Goal: Task Accomplishment & Management: Use online tool/utility

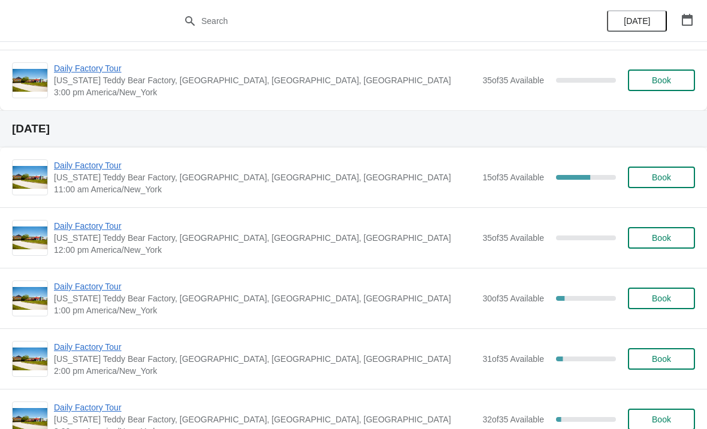
scroll to position [983, 0]
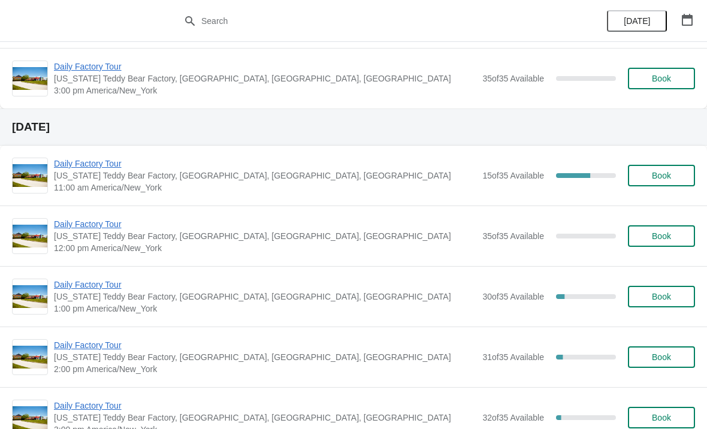
click at [120, 165] on span "Daily Factory Tour" at bounding box center [265, 164] width 423 height 12
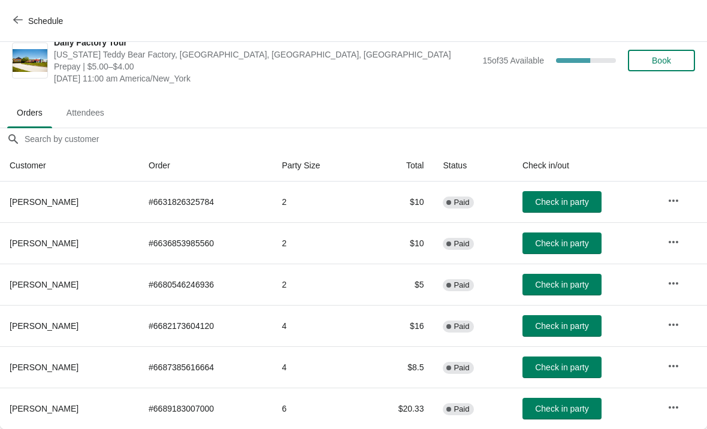
scroll to position [17, 0]
click at [678, 412] on icon "button" at bounding box center [674, 408] width 12 height 12
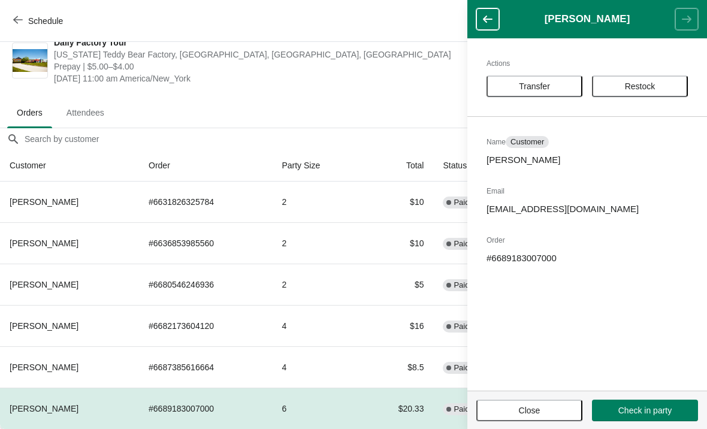
click at [550, 88] on span "Transfer" at bounding box center [534, 87] width 31 height 10
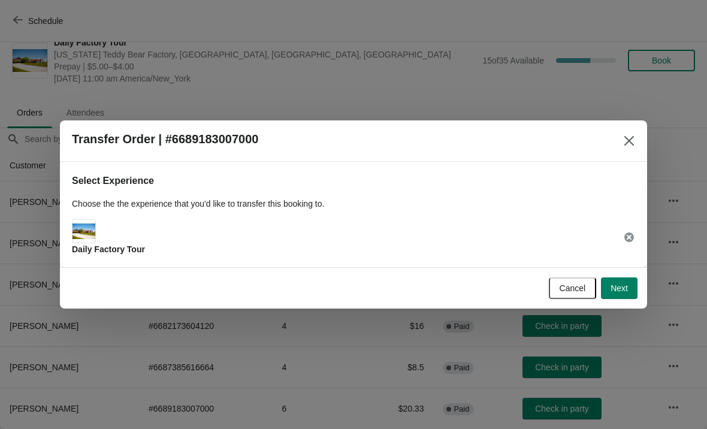
click at [623, 157] on div "Transfer Order | #6689183007000" at bounding box center [353, 140] width 587 height 41
click at [635, 140] on button "Close" at bounding box center [629, 141] width 22 height 22
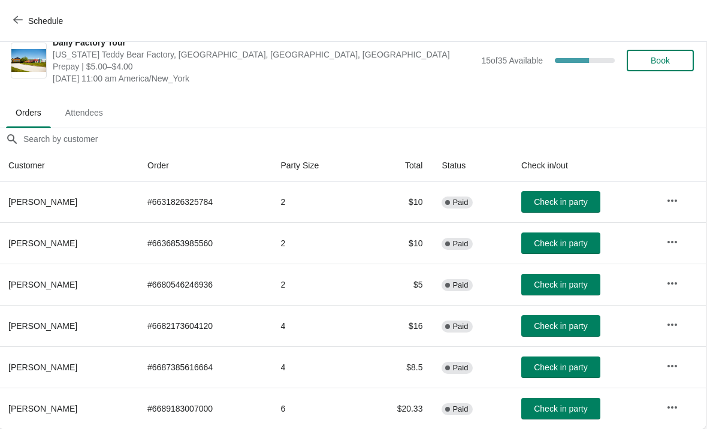
scroll to position [17, 1]
click at [670, 409] on icon "button" at bounding box center [673, 408] width 12 height 12
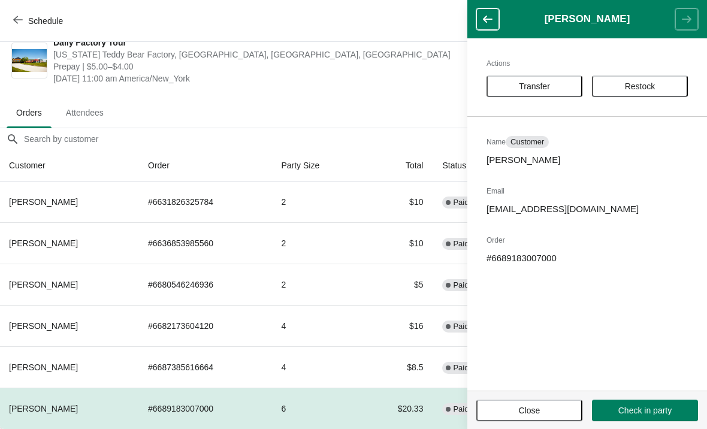
click at [556, 81] on button "Transfer" at bounding box center [535, 87] width 96 height 22
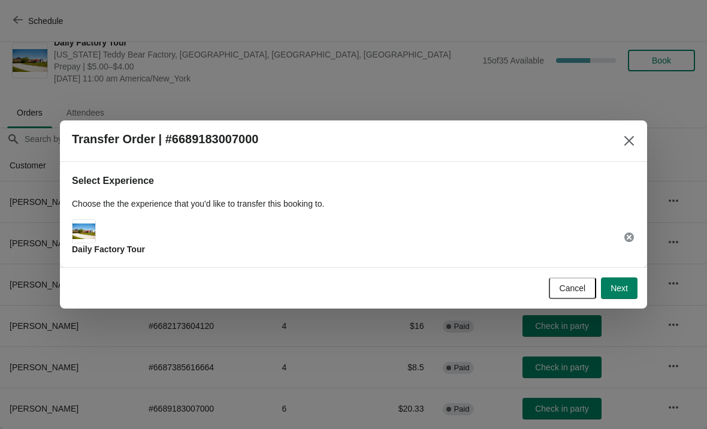
click at [625, 284] on span "Next" at bounding box center [619, 288] width 17 height 10
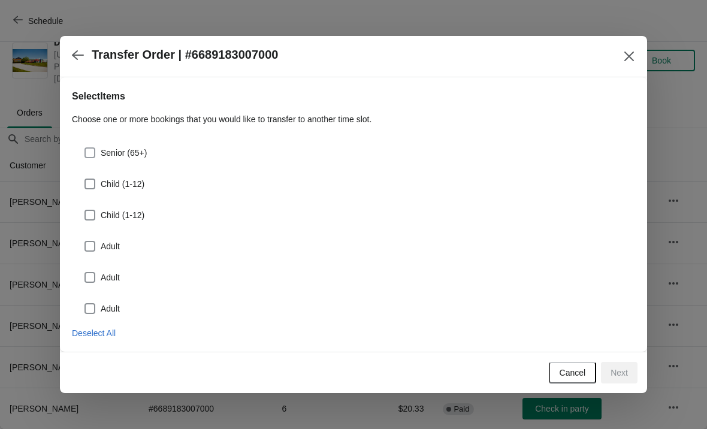
click at [93, 155] on span at bounding box center [90, 152] width 11 height 11
click at [85, 148] on input "Senior (65+)" at bounding box center [85, 147] width 1 height 1
checkbox input "true"
select select "Senior (65+)"
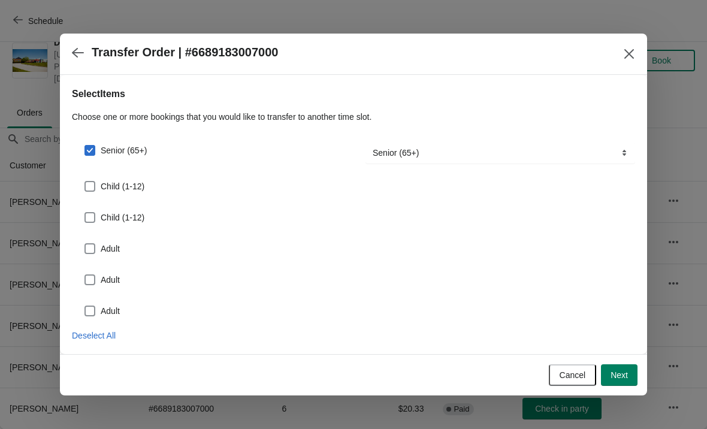
click at [85, 190] on span at bounding box center [90, 186] width 11 height 11
click at [85, 182] on input "Child (1-12)" at bounding box center [85, 181] width 1 height 1
checkbox input "true"
select select "Child (1-12)"
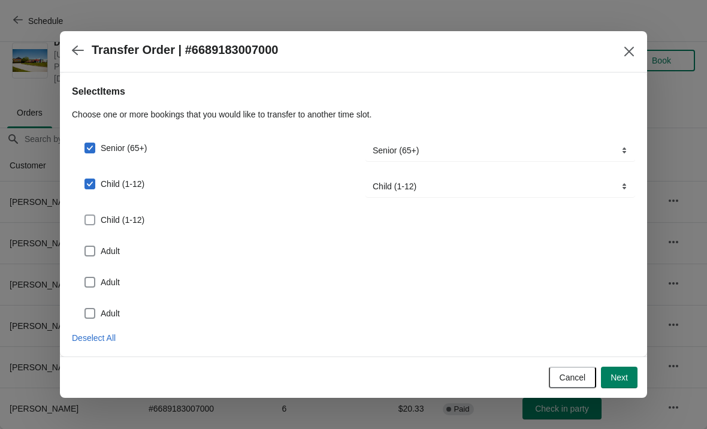
click at [89, 218] on span at bounding box center [90, 220] width 11 height 11
click at [85, 215] on input "Child (1-12)" at bounding box center [85, 215] width 1 height 1
checkbox input "true"
select select "Child (1-12)"
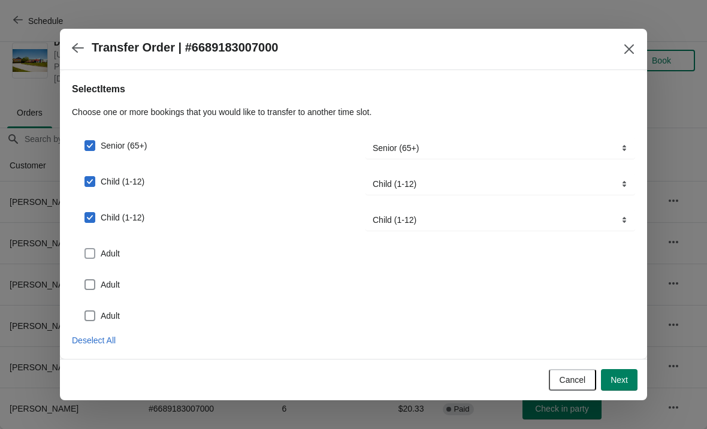
click at [90, 250] on span at bounding box center [90, 253] width 11 height 11
click at [85, 249] on input "Adult" at bounding box center [85, 248] width 1 height 1
checkbox input "true"
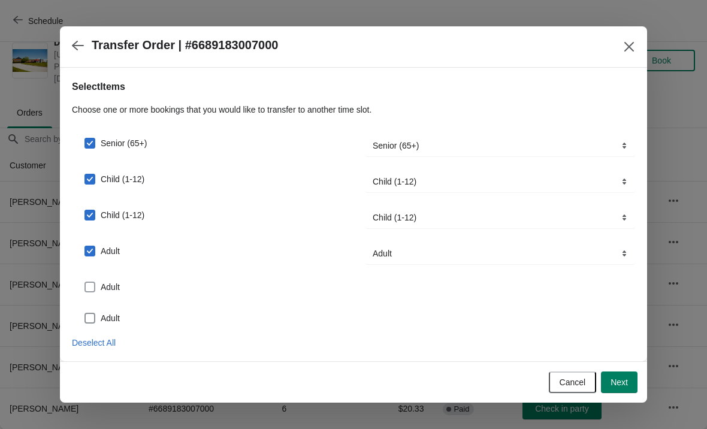
click at [89, 283] on span at bounding box center [90, 287] width 11 height 11
click at [85, 282] on input "Adult" at bounding box center [85, 282] width 1 height 1
checkbox input "true"
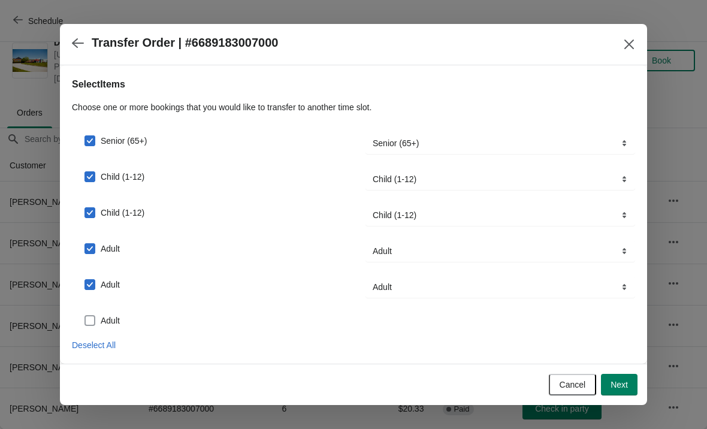
click at [88, 316] on span at bounding box center [90, 320] width 11 height 11
click at [85, 316] on input "Adult" at bounding box center [85, 315] width 1 height 1
checkbox input "true"
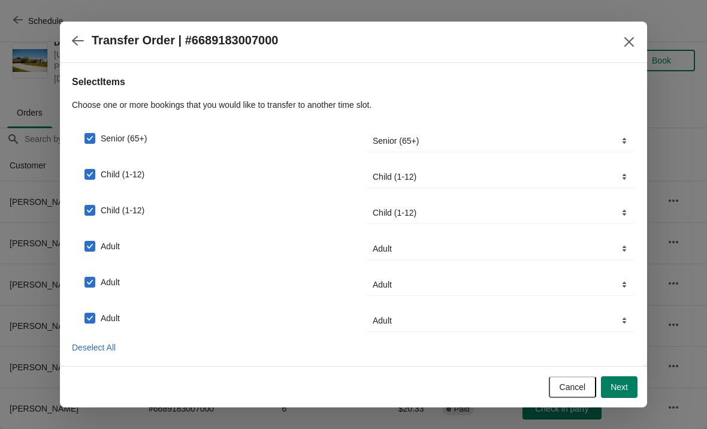
click at [623, 385] on span "Next" at bounding box center [619, 387] width 17 height 10
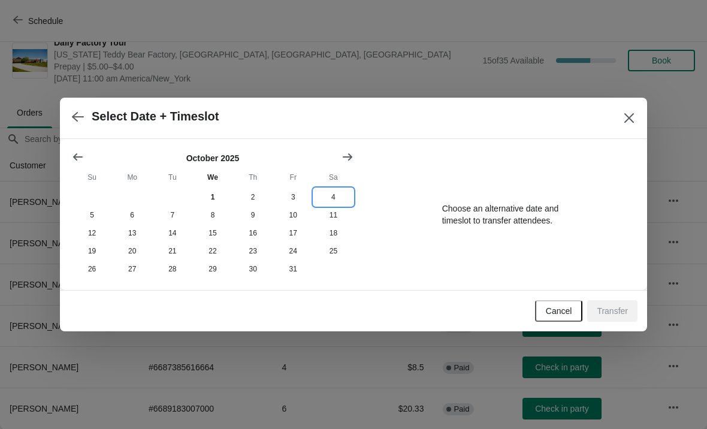
click at [331, 192] on button "4" at bounding box center [333, 197] width 40 height 18
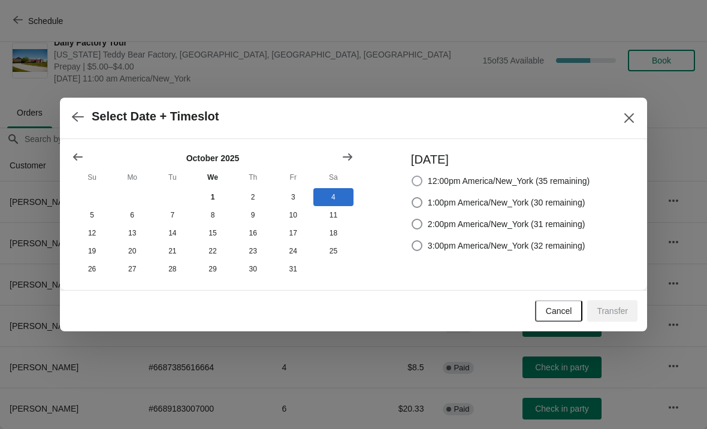
click at [414, 179] on span at bounding box center [417, 181] width 11 height 11
click at [412, 176] on input "12:00pm America/New_York (35 remaining)" at bounding box center [412, 176] width 1 height 1
radio input "true"
click at [613, 313] on span "Transfer" at bounding box center [612, 311] width 31 height 10
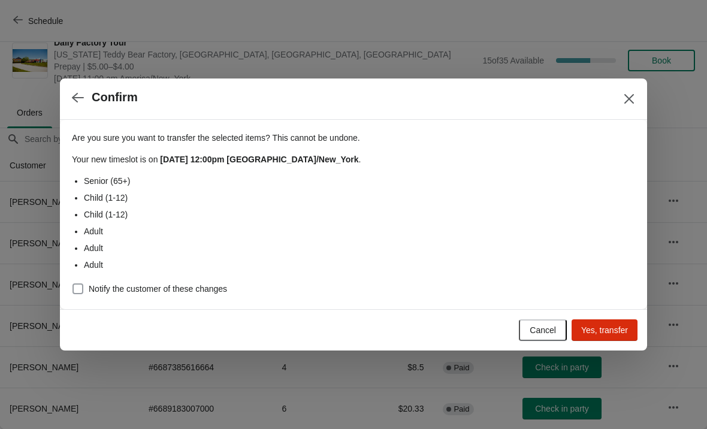
click at [82, 285] on span at bounding box center [78, 288] width 11 height 11
click at [73, 284] on input "Notify the customer of these changes" at bounding box center [73, 283] width 1 height 1
checkbox input "true"
click at [615, 330] on span "Yes, transfer" at bounding box center [604, 330] width 47 height 10
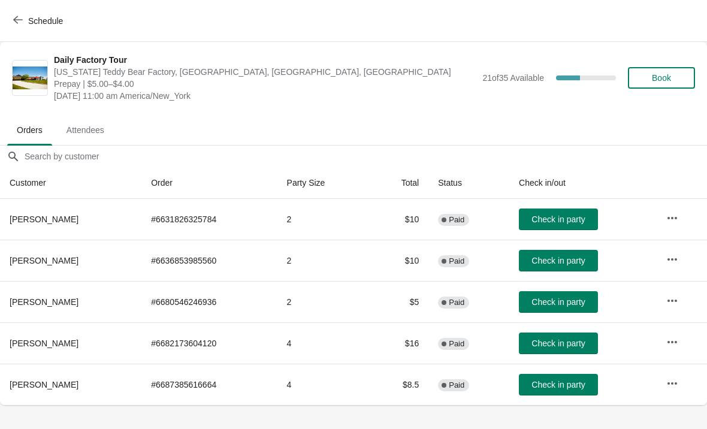
click at [15, 14] on button "Schedule" at bounding box center [39, 21] width 67 height 22
